Goal: Consume media (video, audio): Consume media (video, audio)

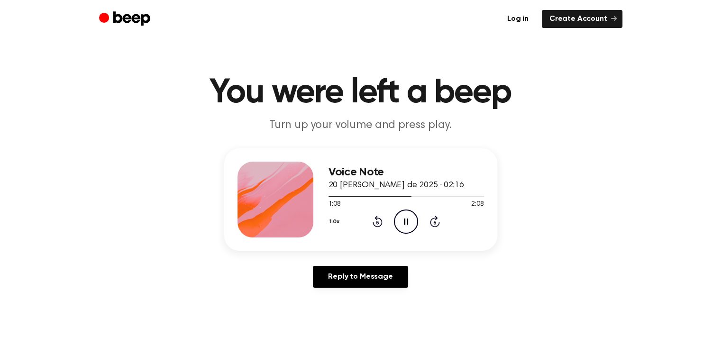
drag, startPoint x: 409, startPoint y: 196, endPoint x: 321, endPoint y: 196, distance: 88.6
click at [321, 196] on div "Voice Note 20 [PERSON_NAME] de 2025 · 02:16 1:08 2:08 Your browser does not sup…" at bounding box center [360, 199] width 273 height 102
click at [376, 220] on icon "Rewind 5 seconds" at bounding box center [377, 221] width 10 height 12
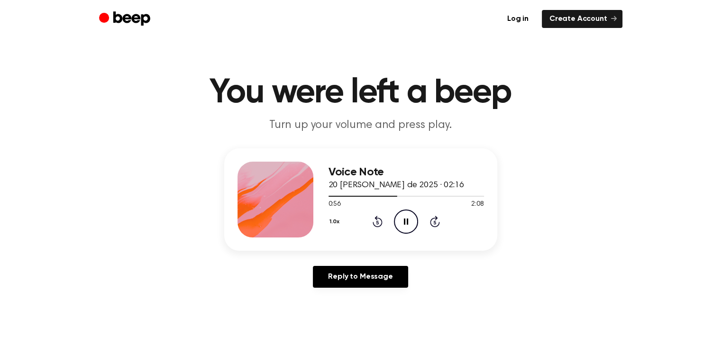
click at [376, 220] on icon "Rewind 5 seconds" at bounding box center [377, 221] width 10 height 12
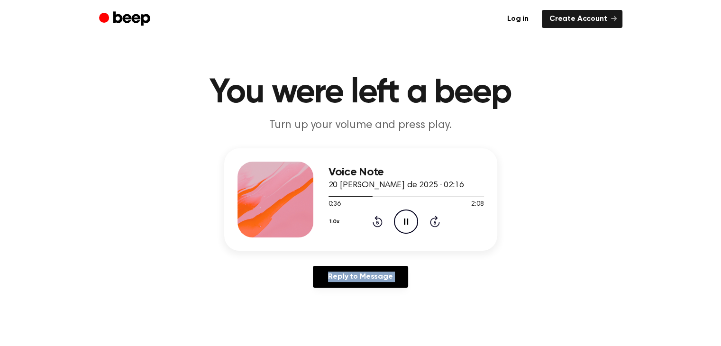
click at [376, 220] on icon "Rewind 5 seconds" at bounding box center [377, 221] width 10 height 12
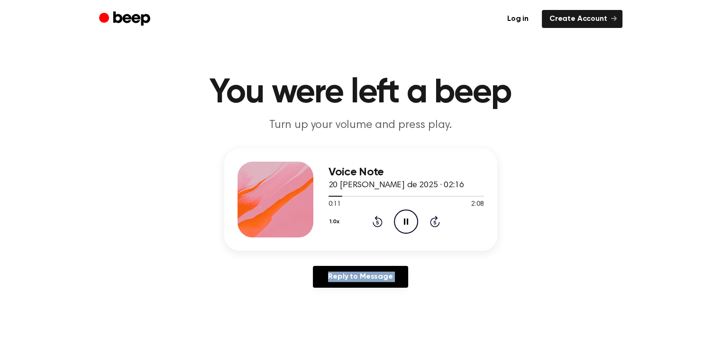
click at [376, 220] on icon "Rewind 5 seconds" at bounding box center [377, 221] width 10 height 12
